Goal: Information Seeking & Learning: Check status

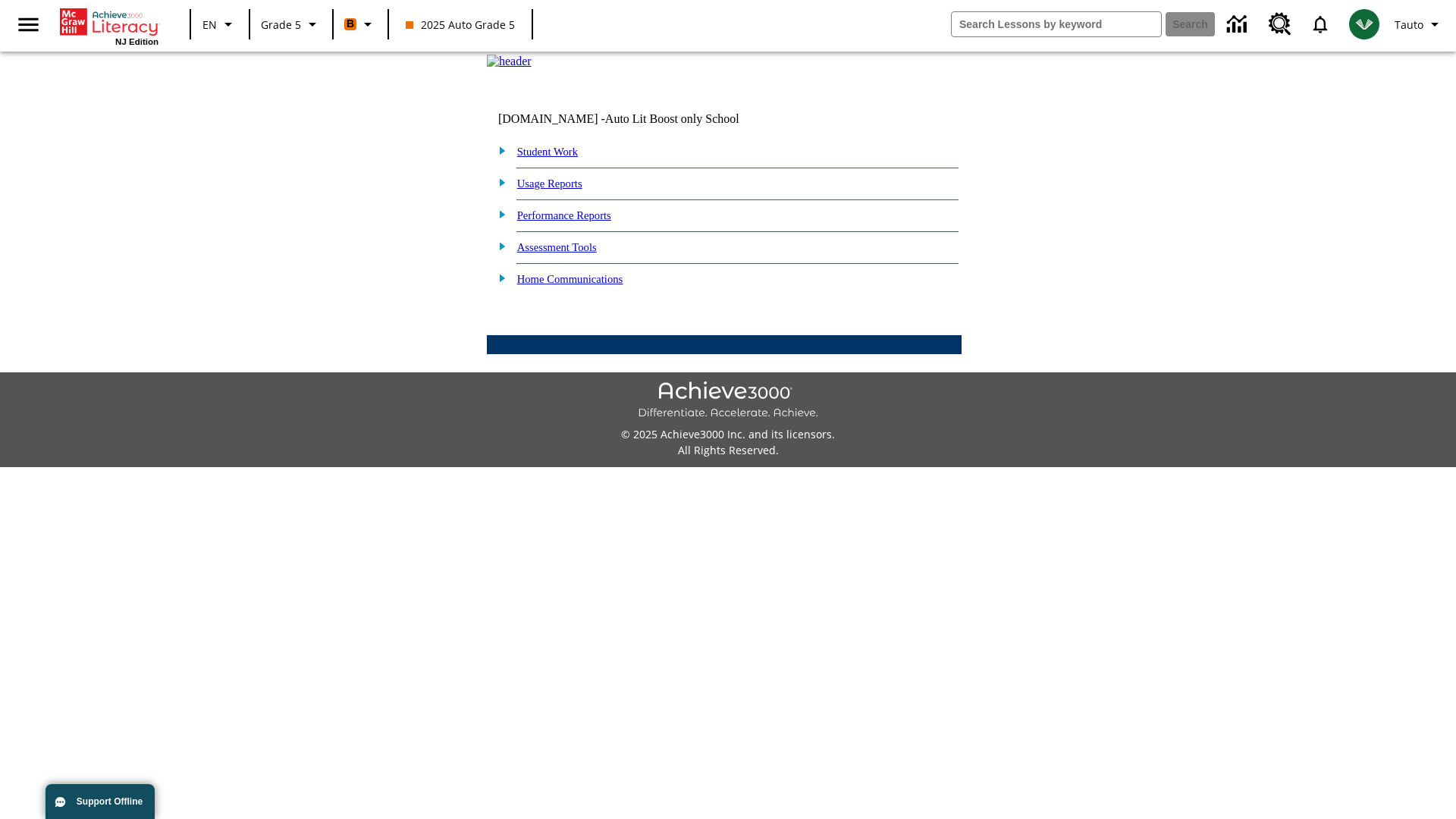
click at [580, 222] on link "Performance Reports" at bounding box center [564, 216] width 94 height 12
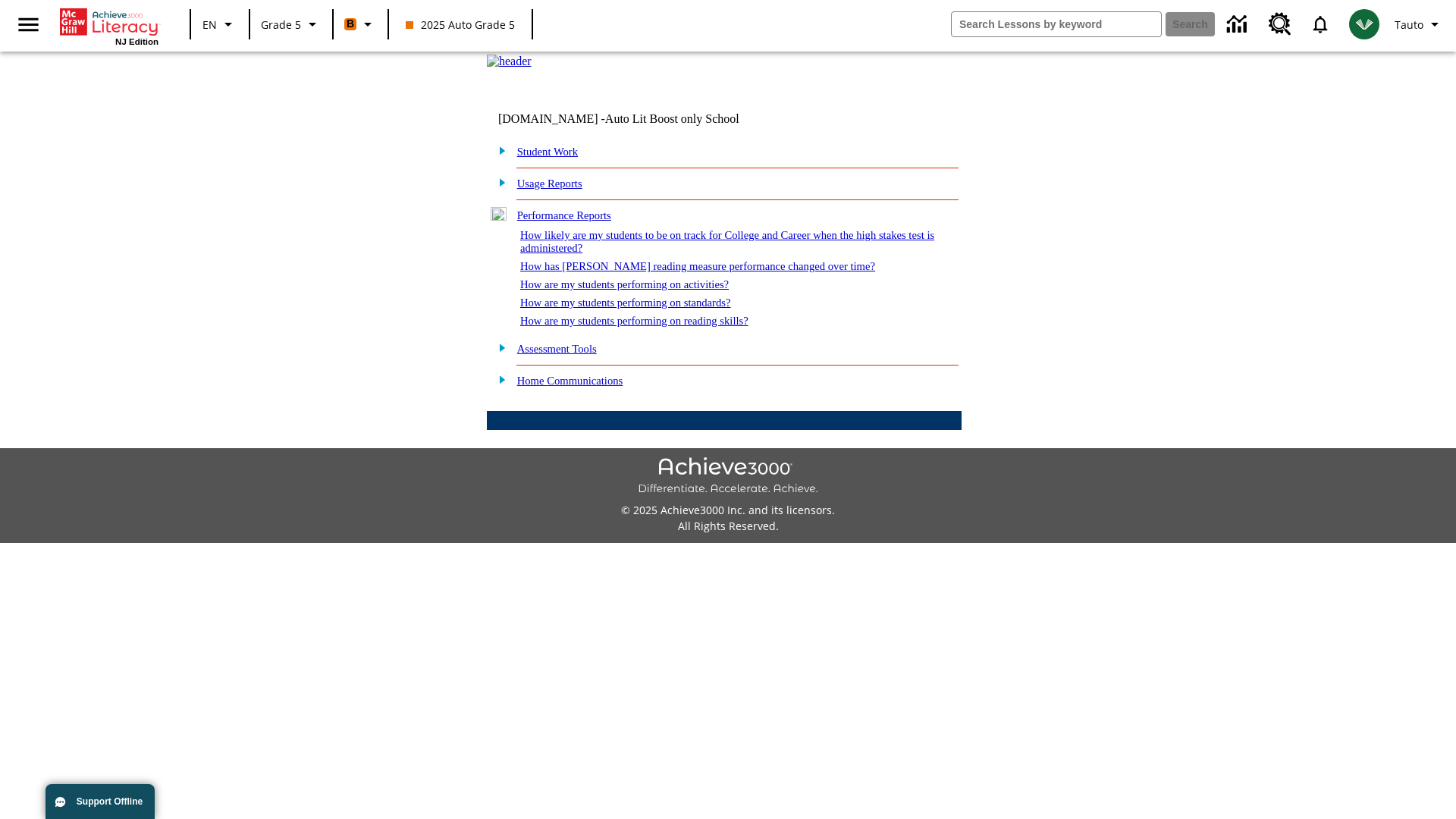
click at [689, 272] on link "How has [PERSON_NAME] reading measure performance changed over time?" at bounding box center [698, 266] width 355 height 12
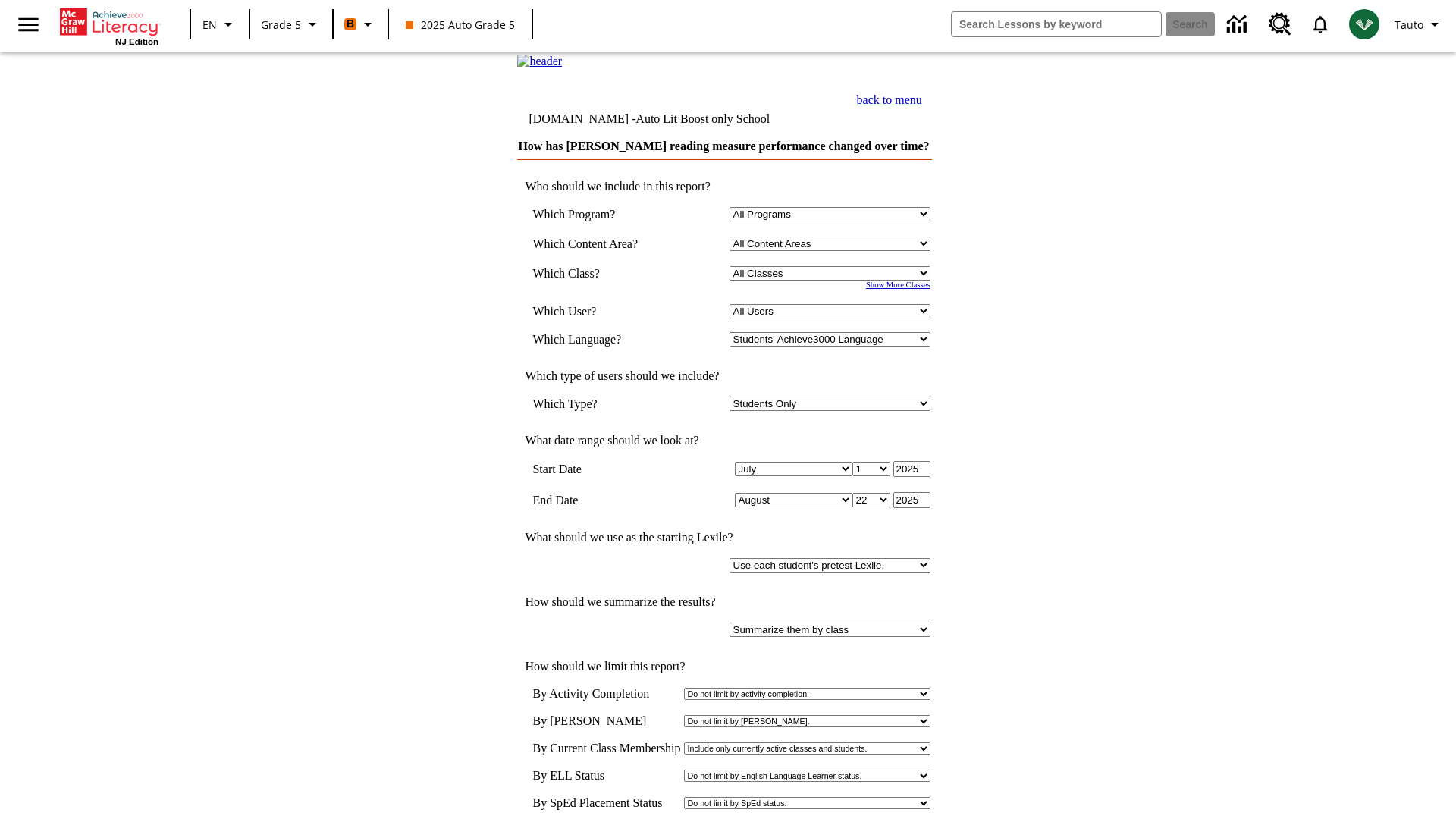
click at [832, 281] on select "Select a Class: All Classes 2025 Auto Grade 5 OL 2025 Auto Grade 6" at bounding box center [829, 273] width 201 height 14
select select "11133131"
